Goal: Find specific page/section: Find specific page/section

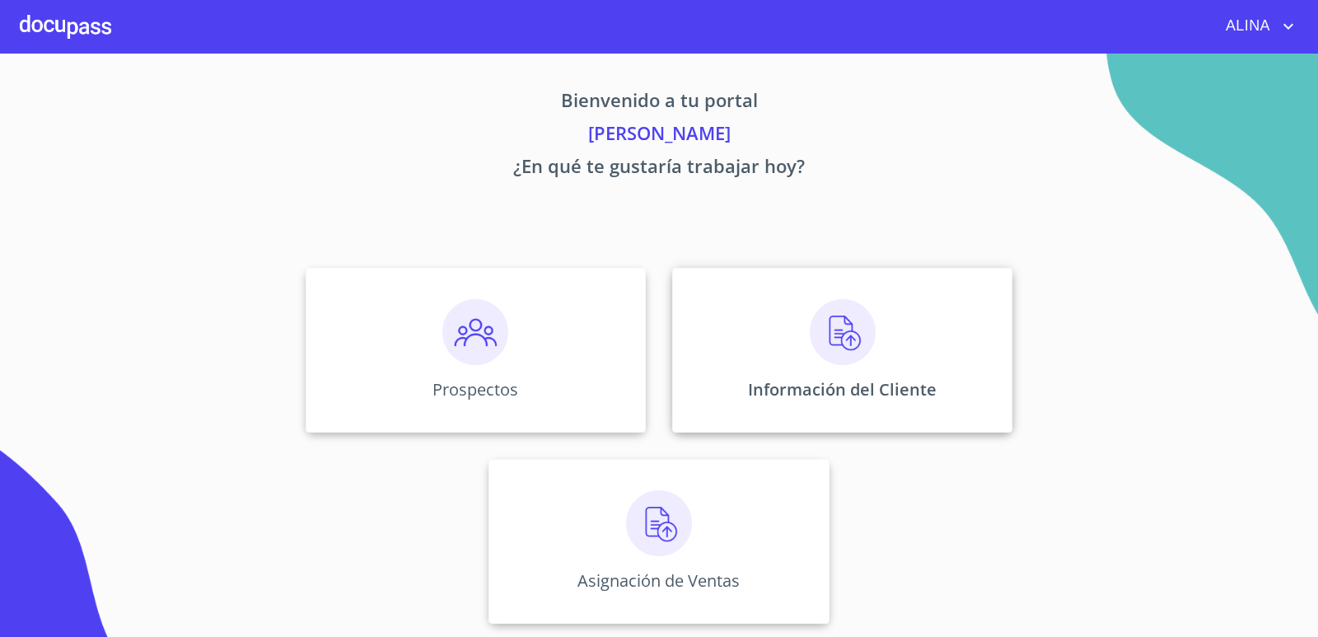
click at [746, 339] on div "Información del Cliente" at bounding box center [842, 350] width 340 height 165
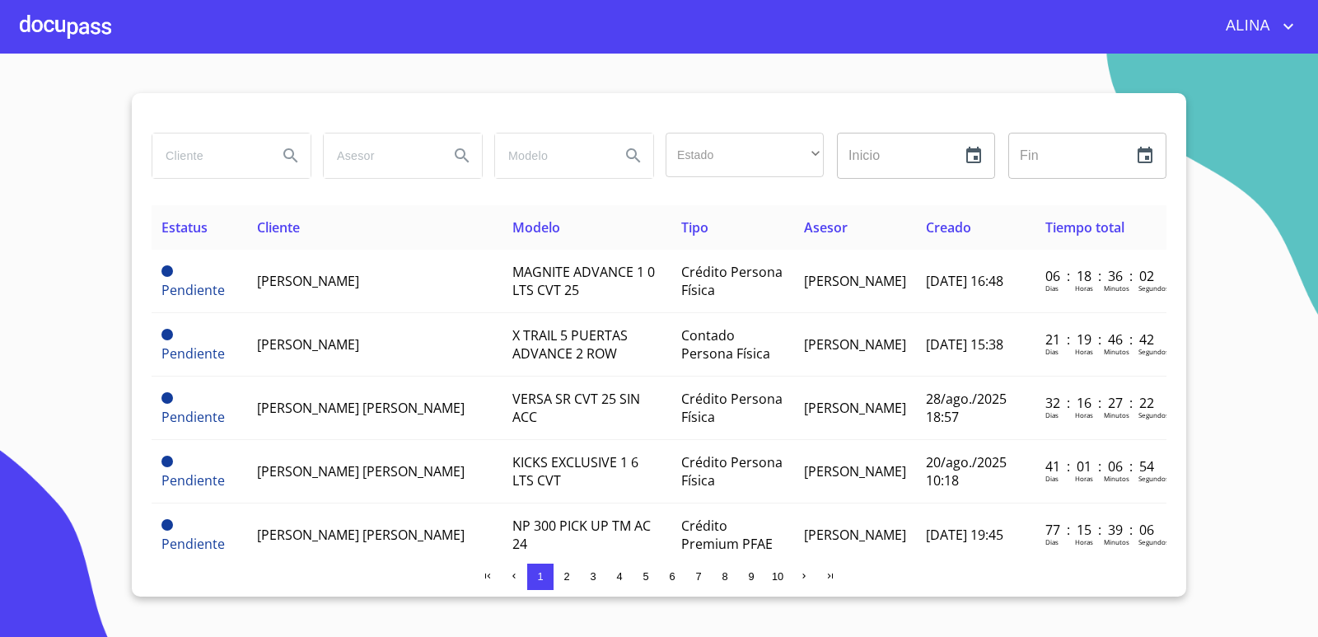
click at [203, 148] on input "search" at bounding box center [208, 155] width 112 height 44
type input "[PERSON_NAME]"
click at [294, 157] on icon "Search" at bounding box center [291, 156] width 20 height 20
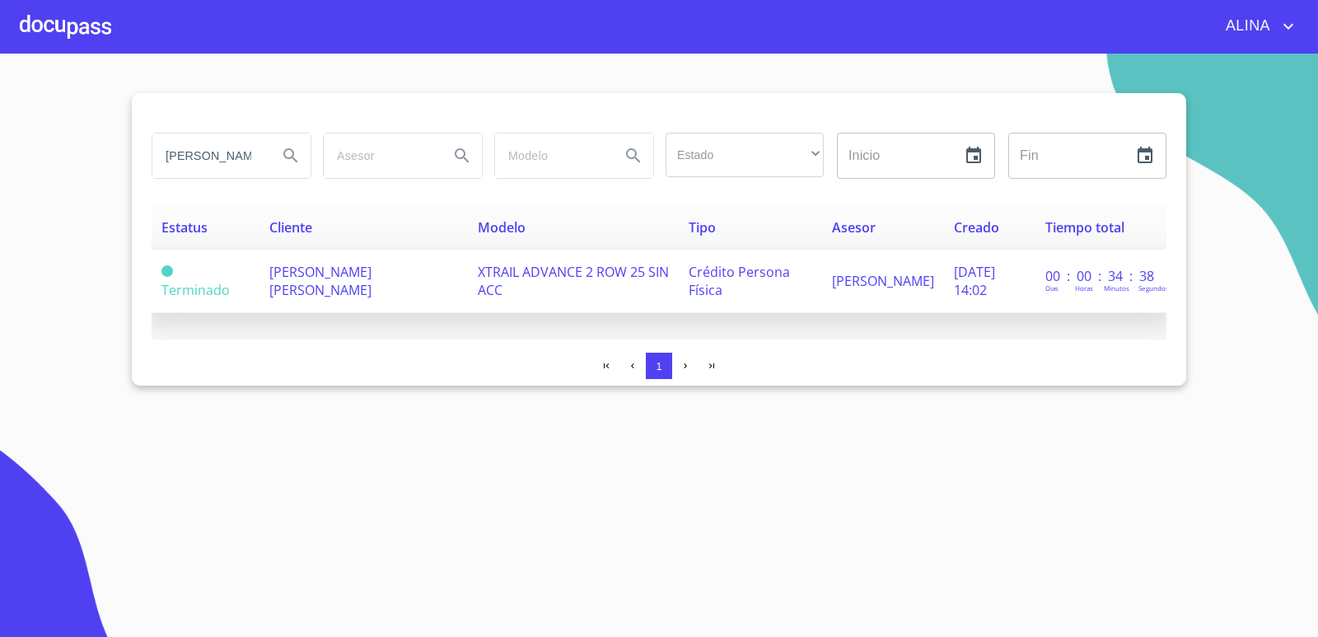
click at [295, 265] on span "[PERSON_NAME] [PERSON_NAME]" at bounding box center [320, 281] width 102 height 36
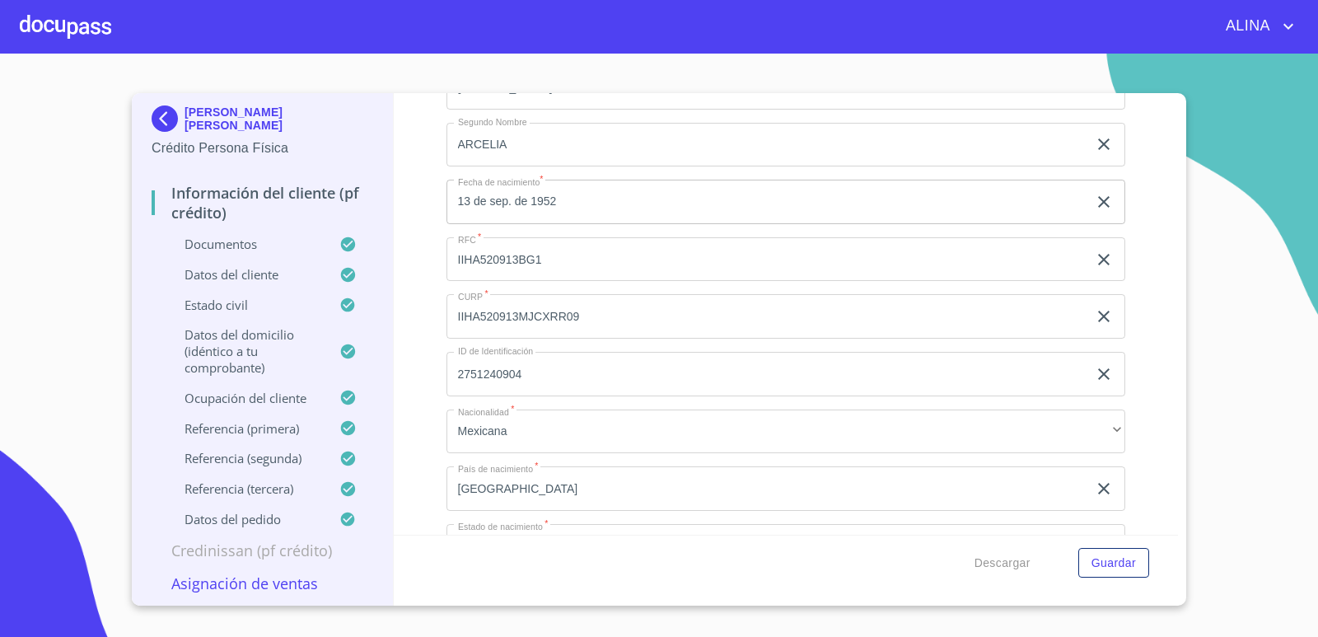
scroll to position [5601, 0]
